Goal: Task Accomplishment & Management: Use online tool/utility

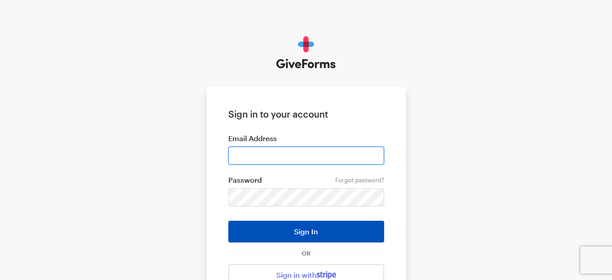
type input "[EMAIL_ADDRESS][DOMAIN_NAME]"
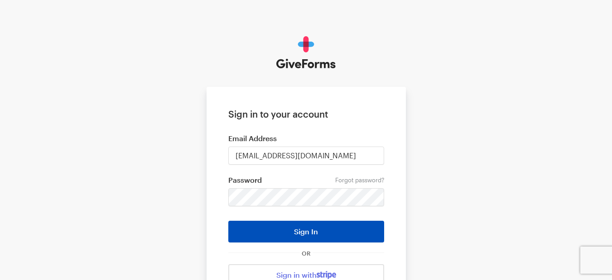
click at [307, 233] on button "Sign In" at bounding box center [306, 232] width 156 height 22
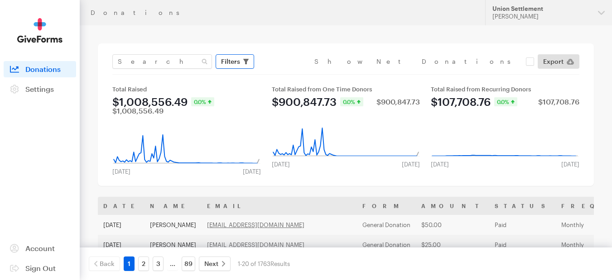
click at [241, 59] on button "Filters" at bounding box center [235, 61] width 39 height 14
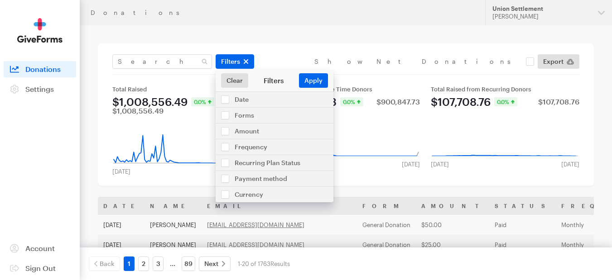
click at [280, 81] on div "Filters" at bounding box center [273, 80] width 51 height 9
click at [222, 101] on input "checkbox" at bounding box center [275, 99] width 118 height 15
checkbox input "true"
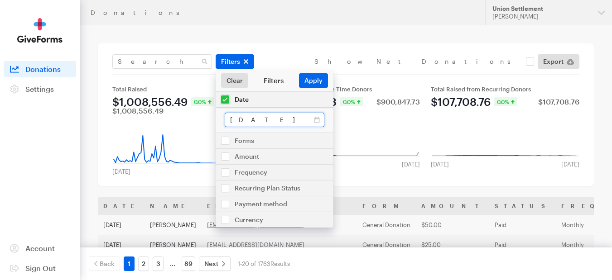
click at [271, 120] on input "Jul 22, 2025 - Aug 18, 2025" at bounding box center [275, 120] width 100 height 14
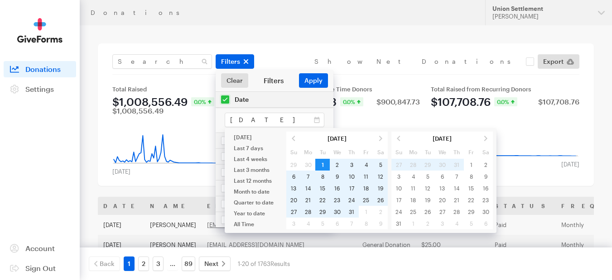
type input "[DATE] - [DATE]"
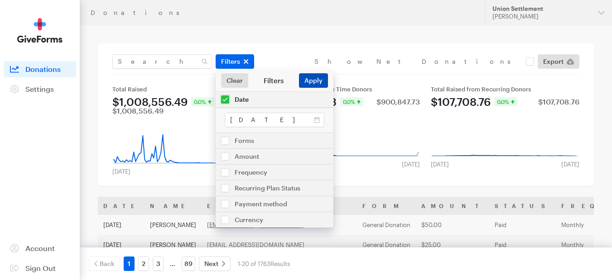
click at [315, 83] on button "Apply" at bounding box center [313, 80] width 29 height 14
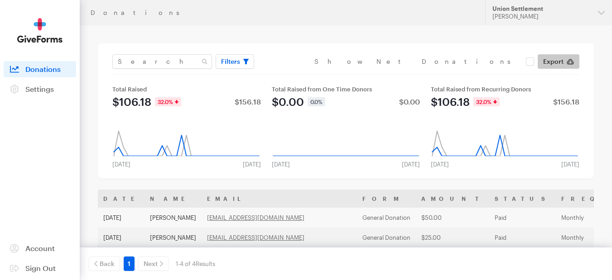
click at [561, 58] on span "Export" at bounding box center [553, 61] width 20 height 11
